Goal: Task Accomplishment & Management: Use online tool/utility

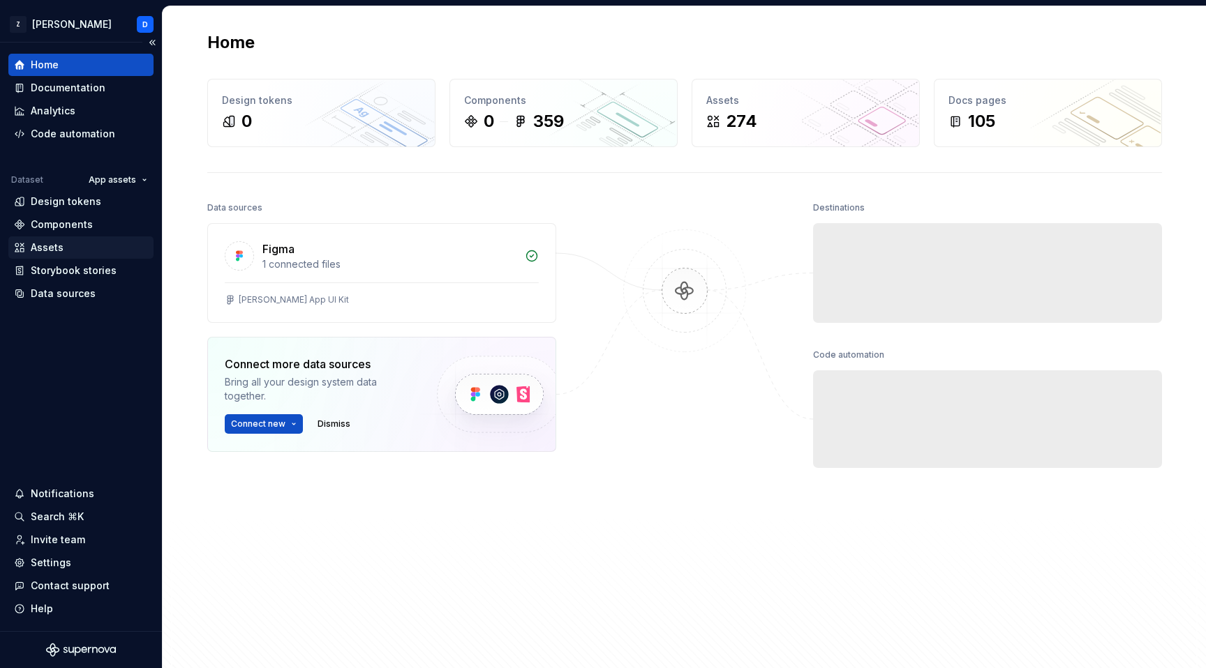
click at [61, 246] on div "Assets" at bounding box center [47, 248] width 33 height 14
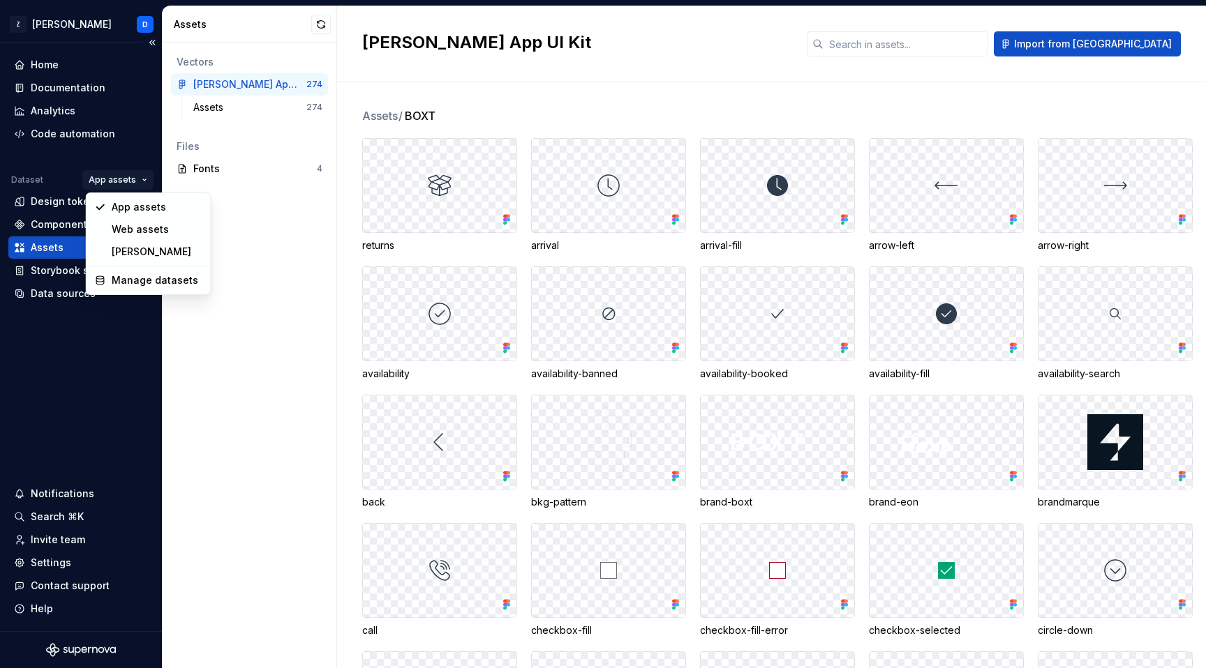
click at [130, 175] on html "Z [PERSON_NAME] D Home Documentation Analytics Code automation Dataset App asse…" at bounding box center [603, 334] width 1206 height 668
click at [132, 226] on div "Web assets" at bounding box center [156, 230] width 91 height 14
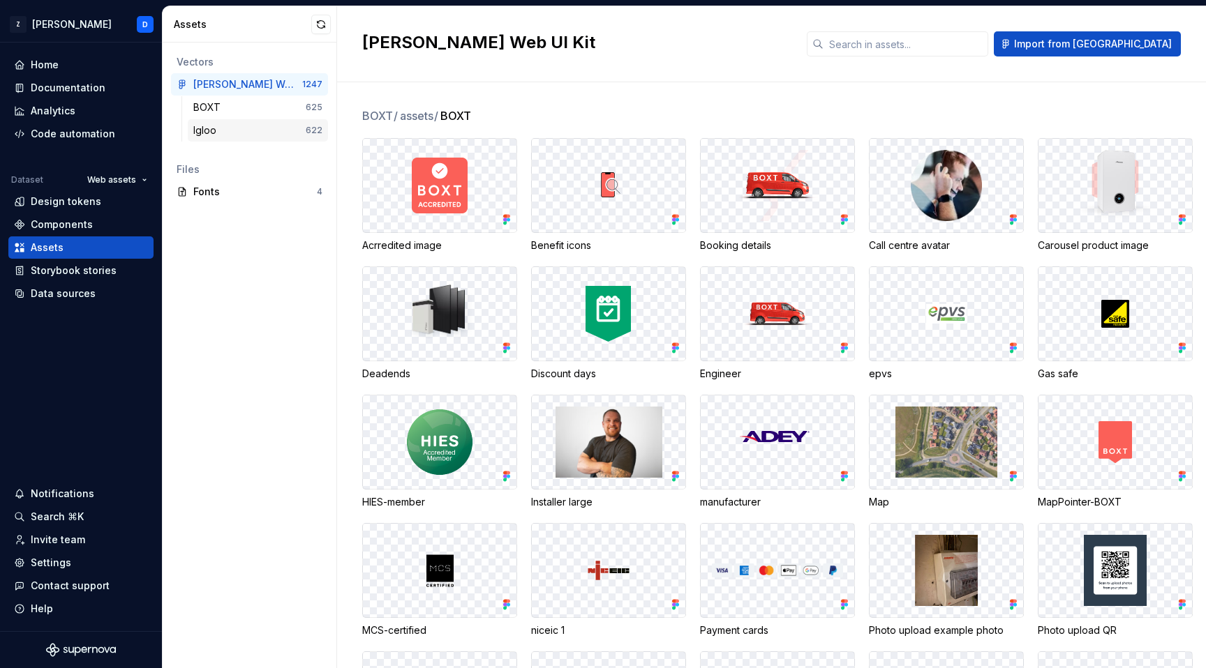
click at [227, 135] on div "Igloo" at bounding box center [249, 131] width 112 height 14
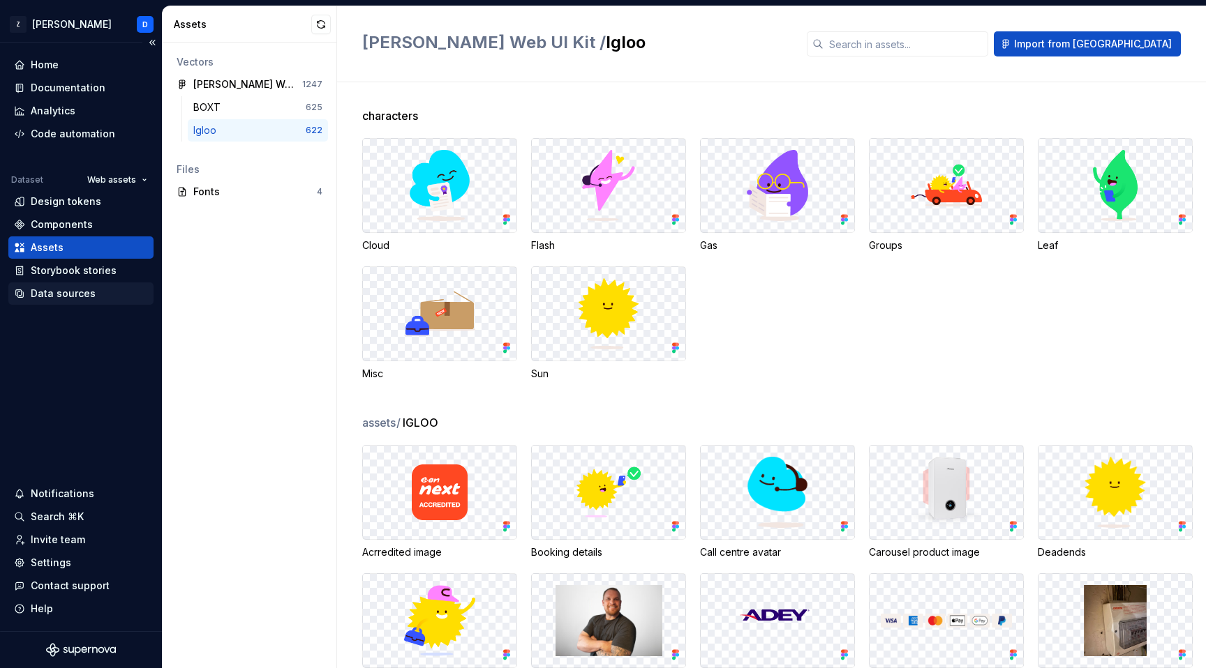
click at [57, 296] on div "Data sources" at bounding box center [63, 294] width 65 height 14
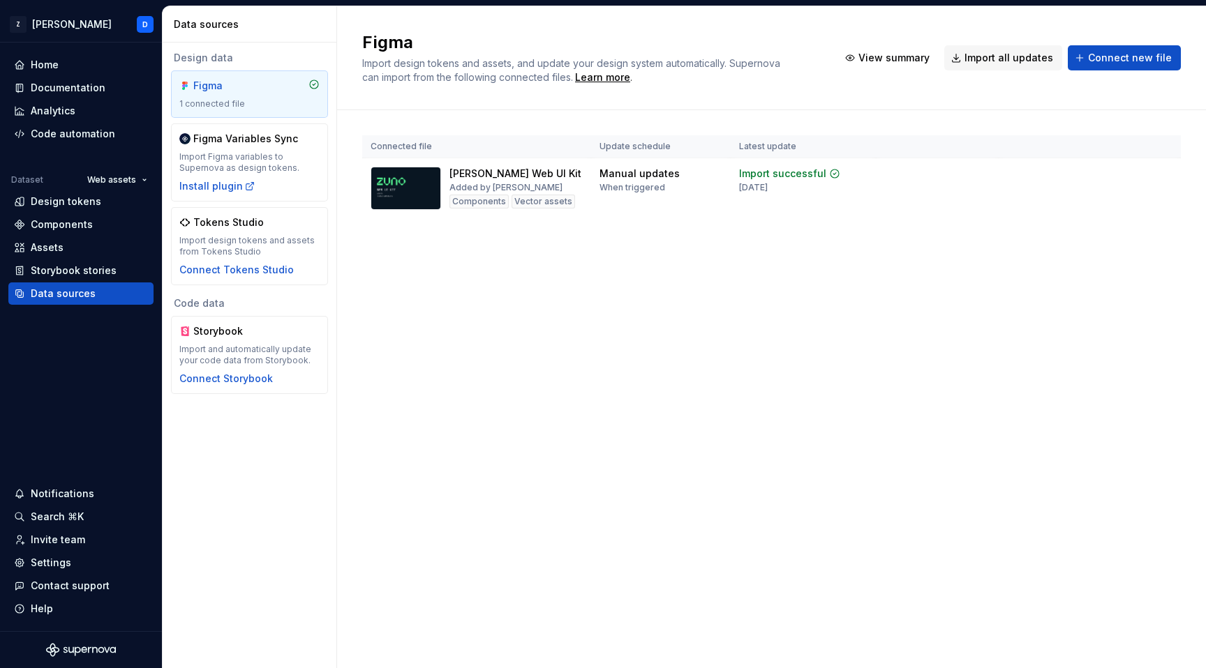
click at [1002, 228] on div "Connected file Update schedule Latest update [PERSON_NAME] Web UI Kit Added by …" at bounding box center [771, 190] width 818 height 161
click at [1114, 197] on div "Import updates" at bounding box center [1108, 195] width 63 height 11
click at [470, 343] on div "Figma Import design tokens and assets, and update your design system automatica…" at bounding box center [771, 337] width 869 height 662
click at [66, 241] on div "Assets" at bounding box center [81, 248] width 134 height 14
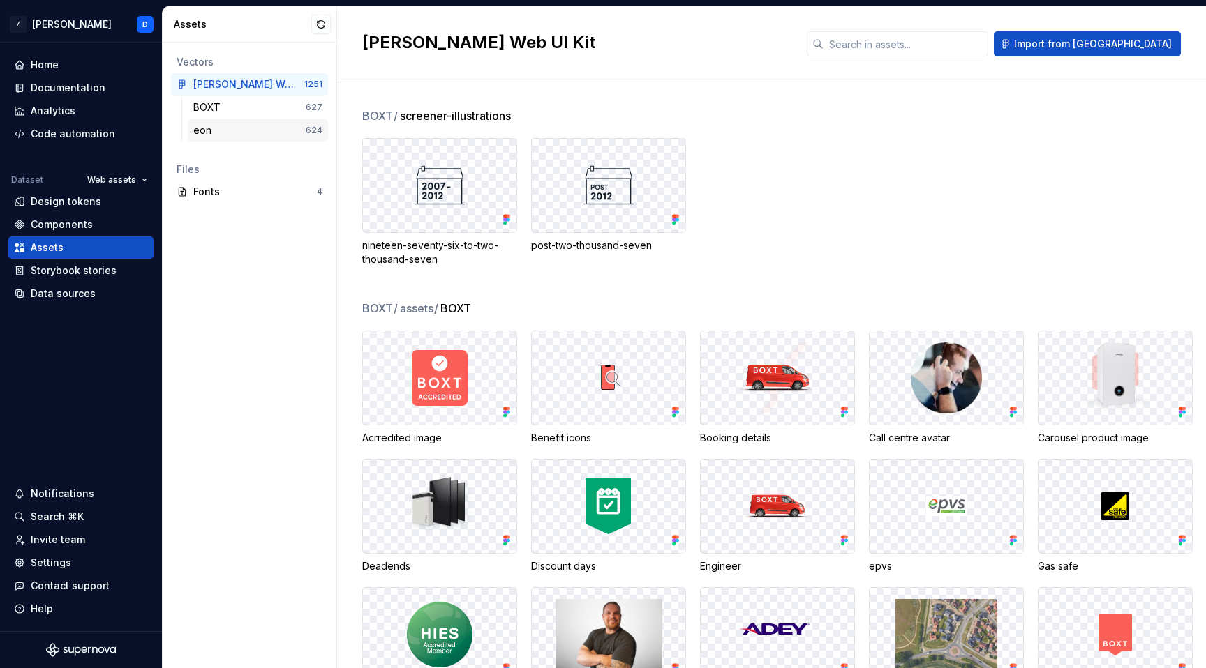
click at [221, 135] on div "eon" at bounding box center [249, 131] width 112 height 14
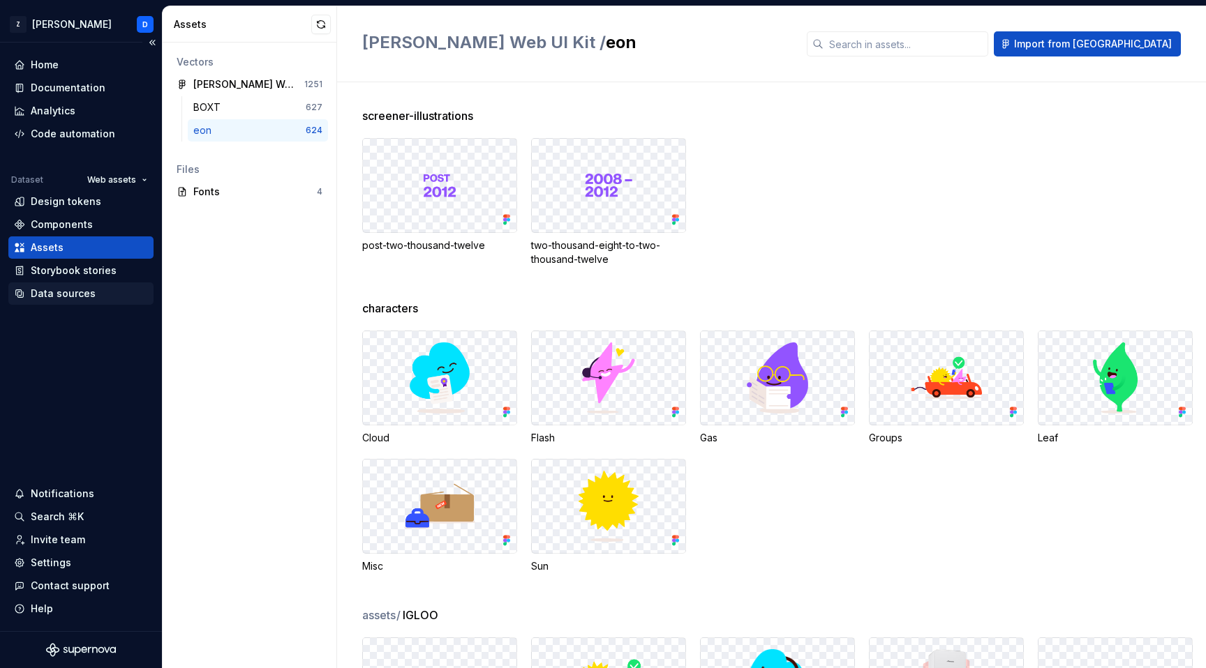
click at [75, 294] on div "Data sources" at bounding box center [63, 294] width 65 height 14
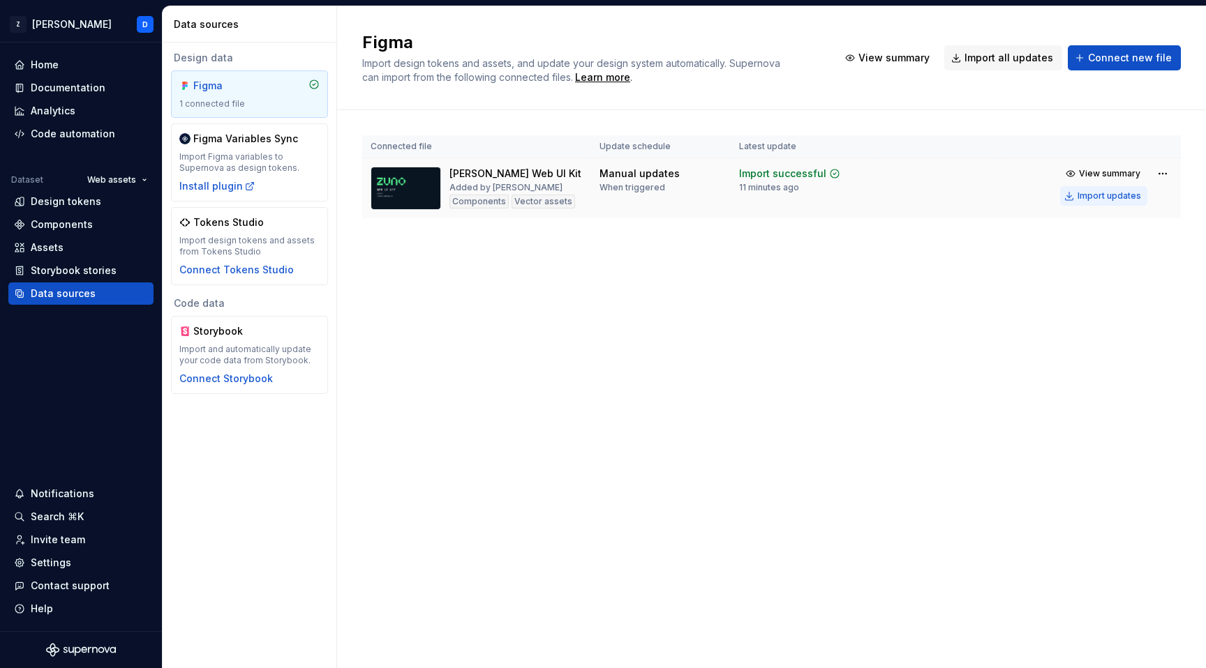
click at [1112, 192] on div "Import updates" at bounding box center [1108, 195] width 63 height 11
